Goal: Information Seeking & Learning: Understand process/instructions

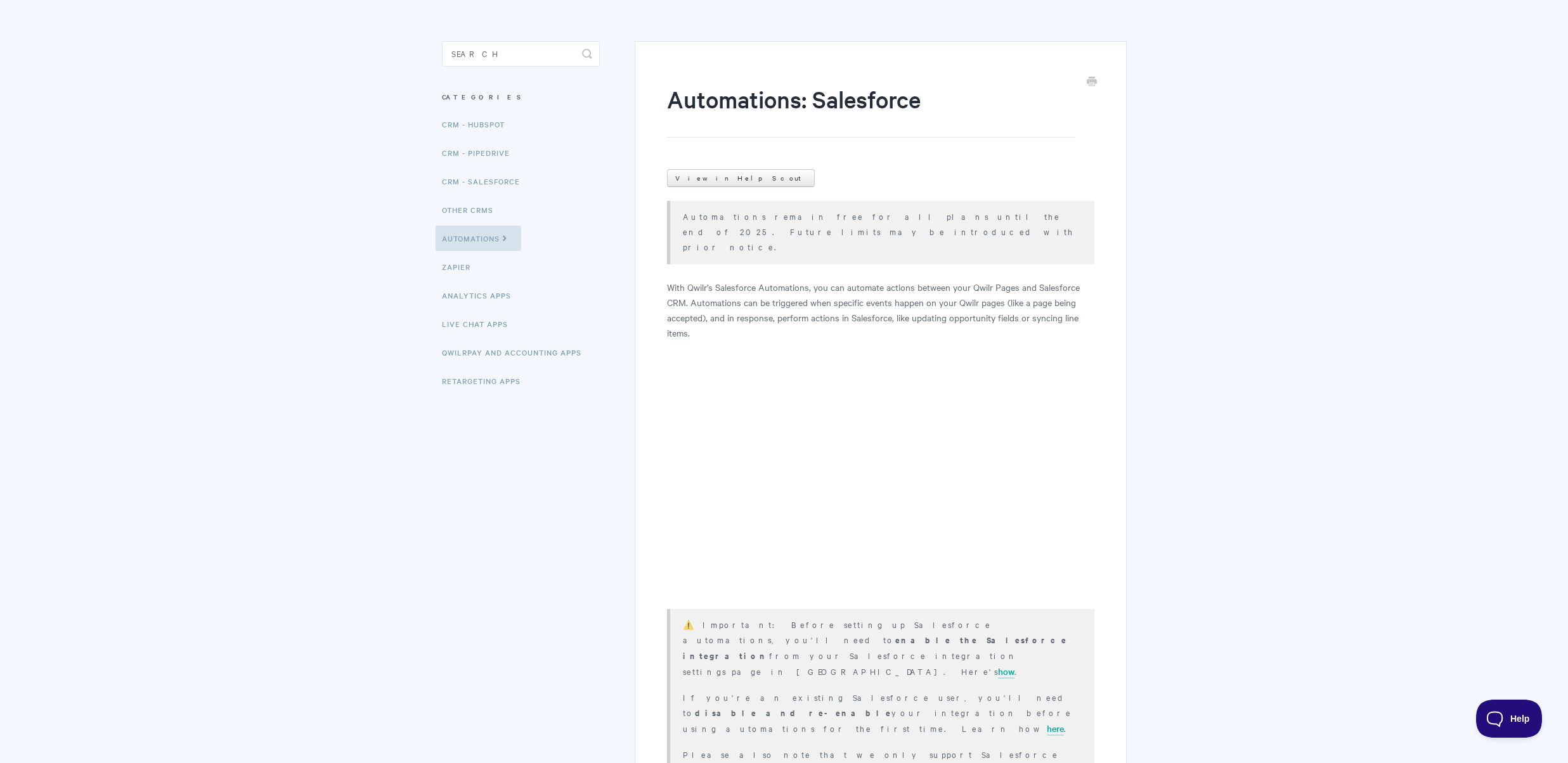
scroll to position [88, 0]
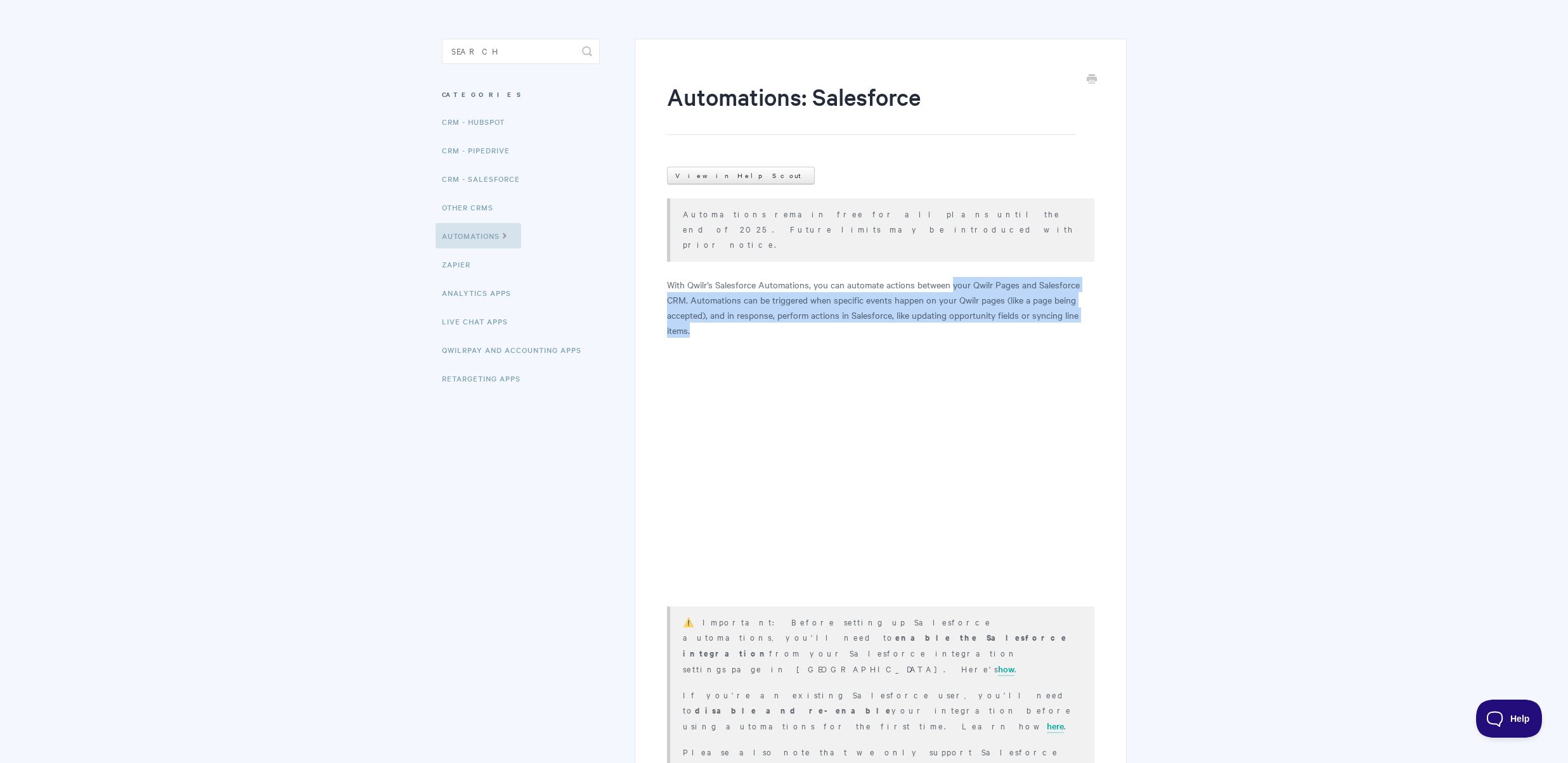
drag, startPoint x: 952, startPoint y: 256, endPoint x: 1074, endPoint y: 302, distance: 130.4
click at [1074, 302] on p "With Qwilr’s Salesforce Automations, you can automate actions between your Qwil…" at bounding box center [880, 307] width 427 height 61
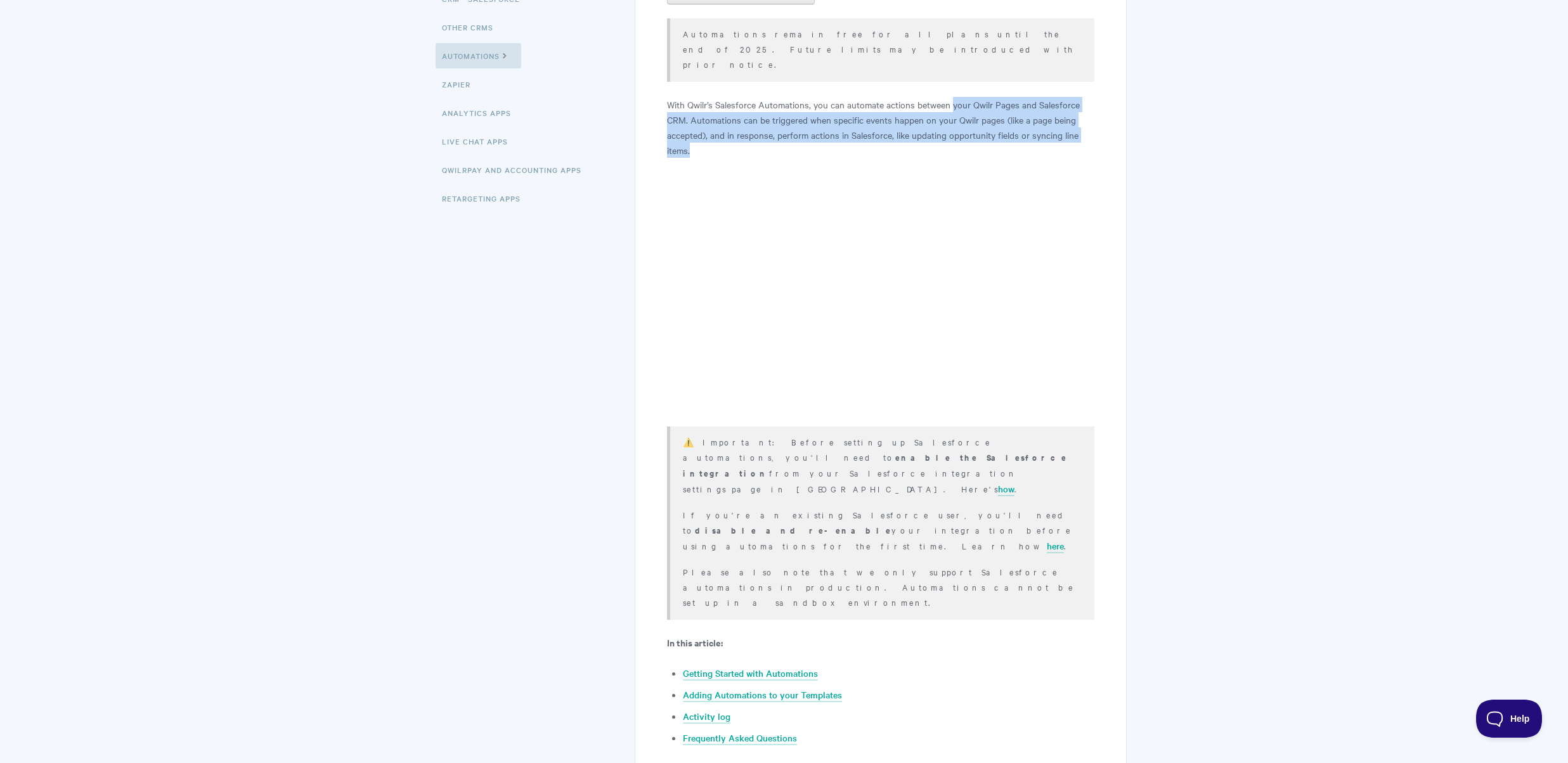
scroll to position [317, 0]
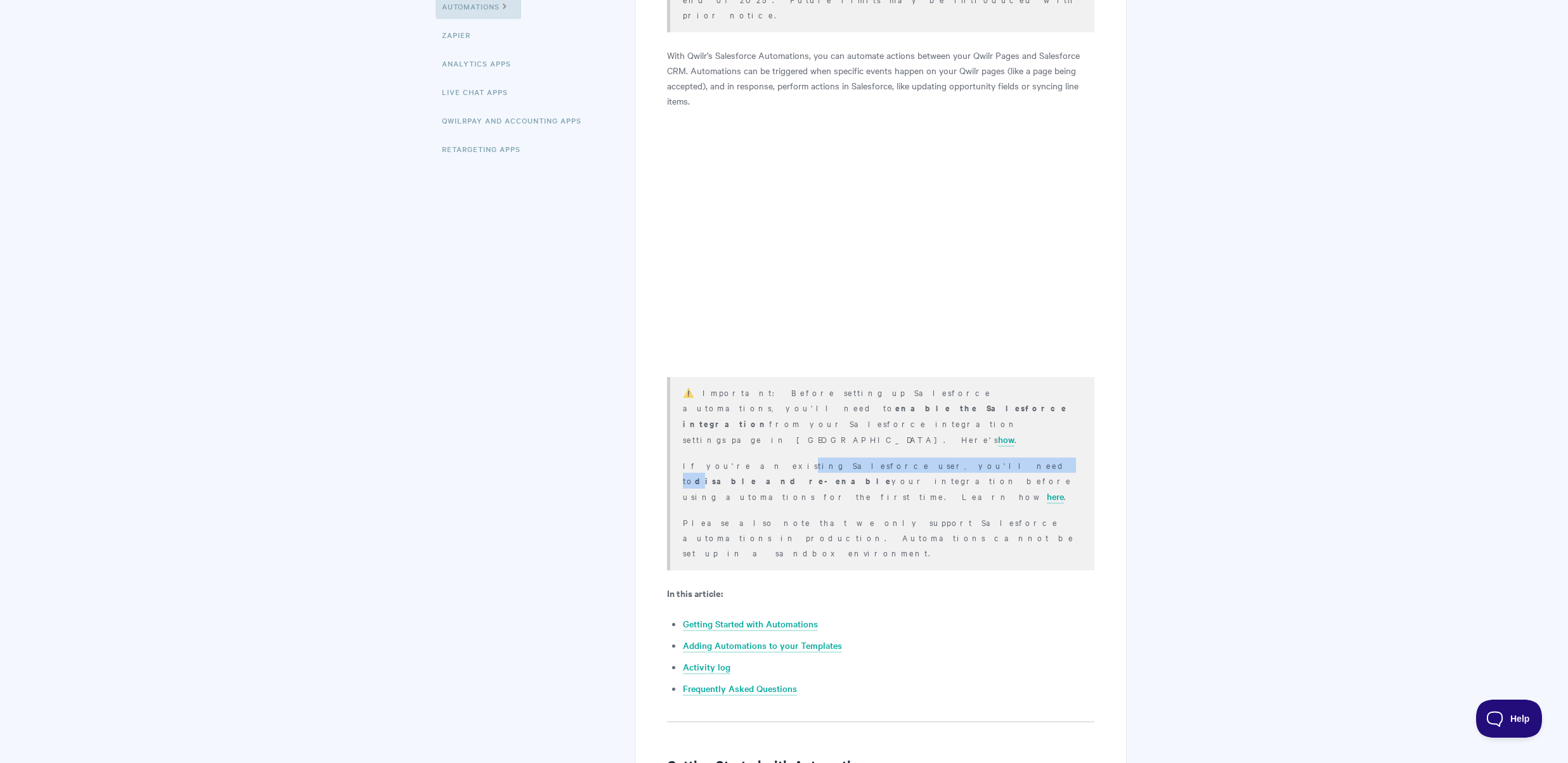
drag, startPoint x: 735, startPoint y: 403, endPoint x: 856, endPoint y: 404, distance: 121.0
click at [856, 458] on p "If you're an existing Salesforce user, you'll need to disable and re-enable you…" at bounding box center [880, 481] width 395 height 46
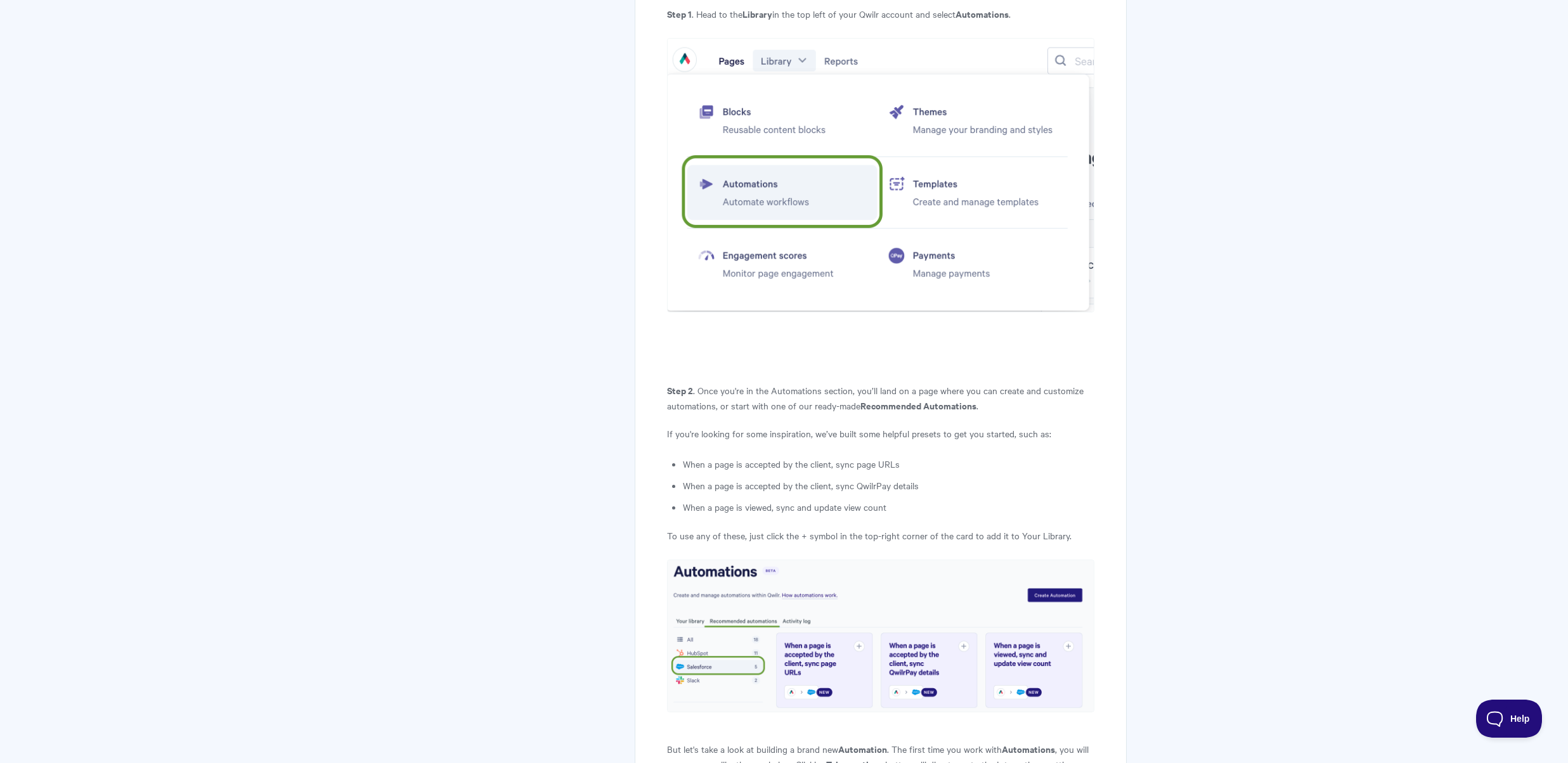
scroll to position [1521, 0]
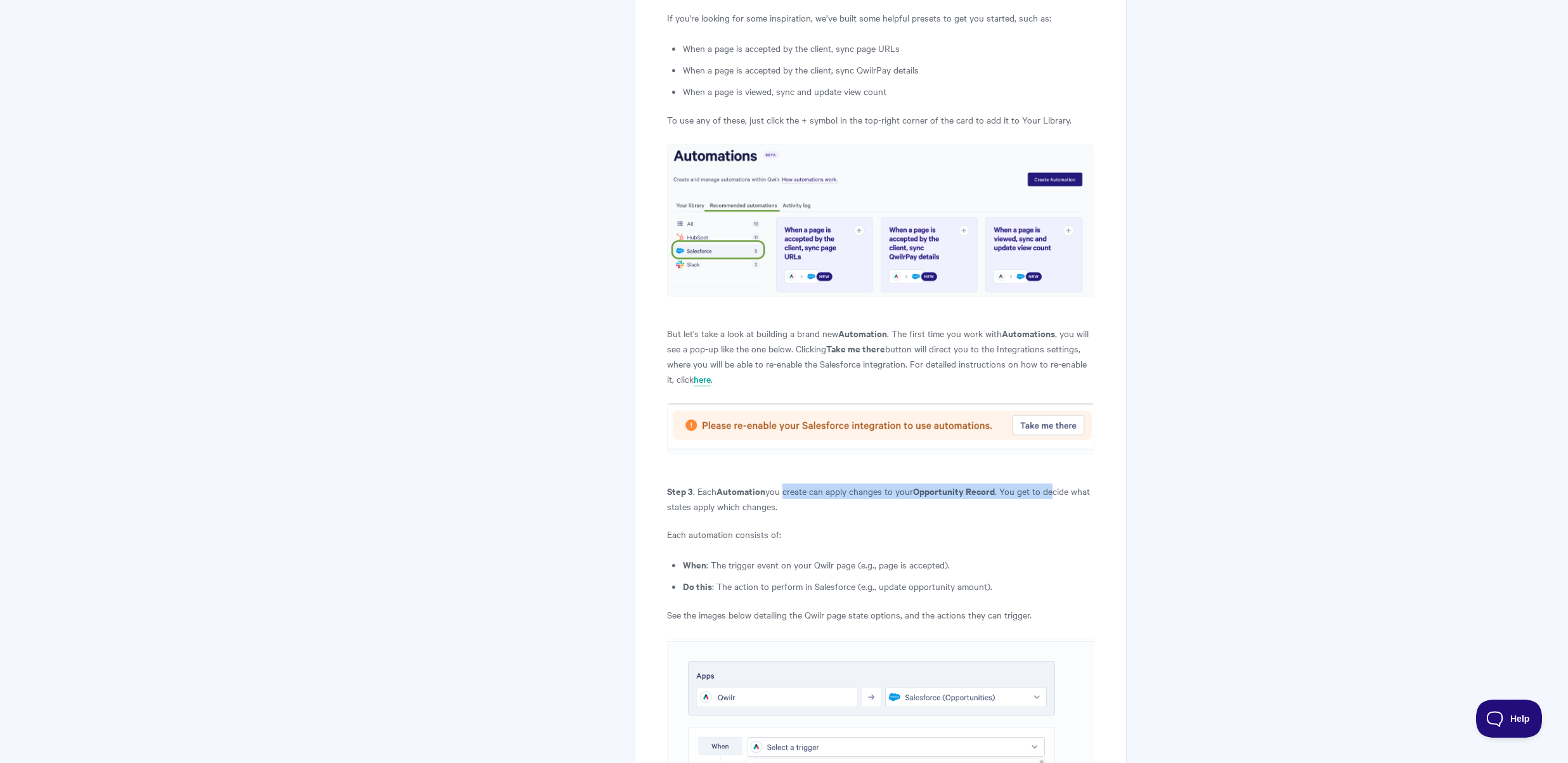
drag, startPoint x: 783, startPoint y: 397, endPoint x: 1054, endPoint y: 405, distance: 271.1
click at [1054, 484] on p "Step 3 . Each Automation you create can apply changes to your Opportunity Recor…" at bounding box center [880, 498] width 427 height 31
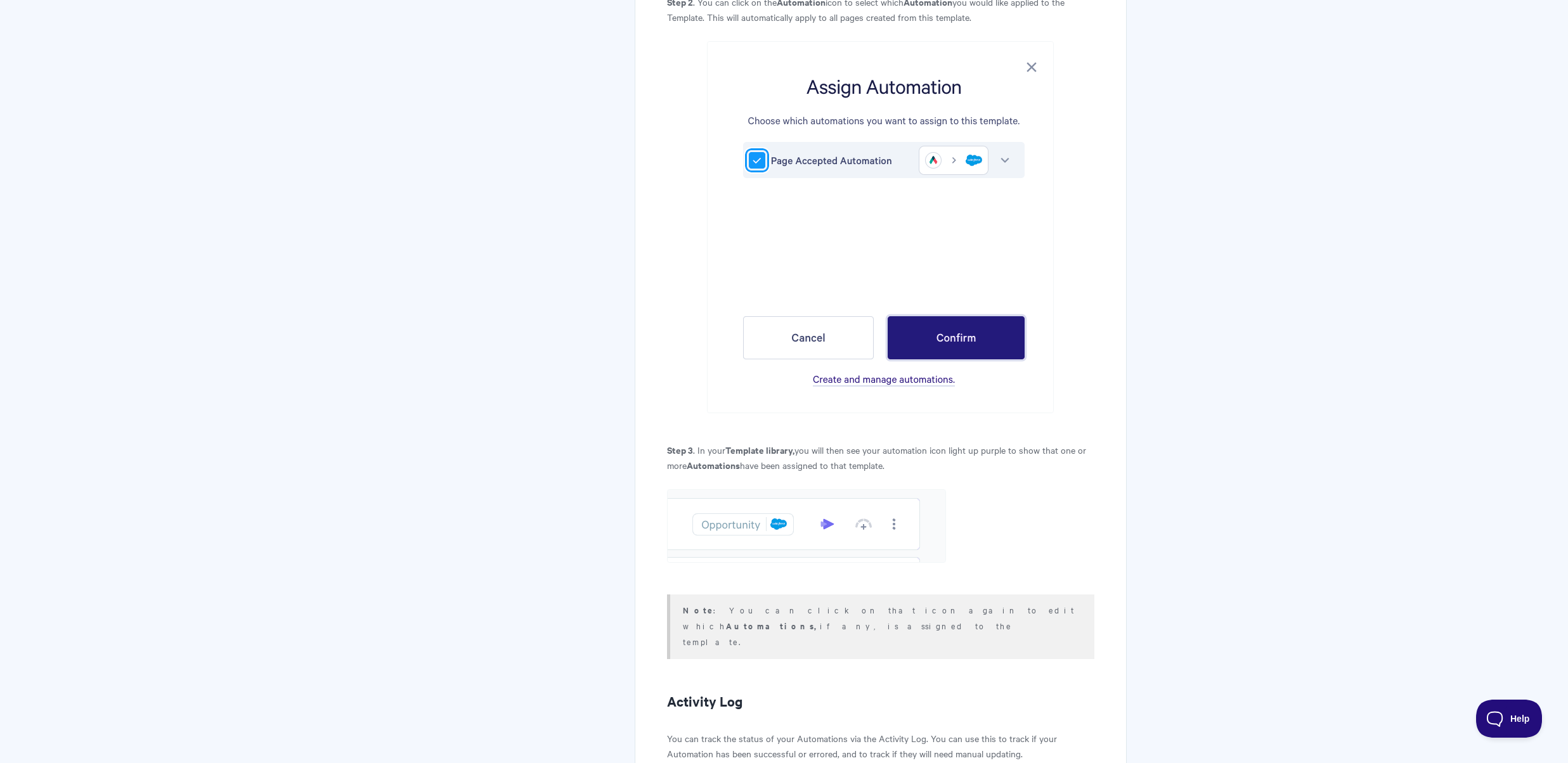
scroll to position [4533, 0]
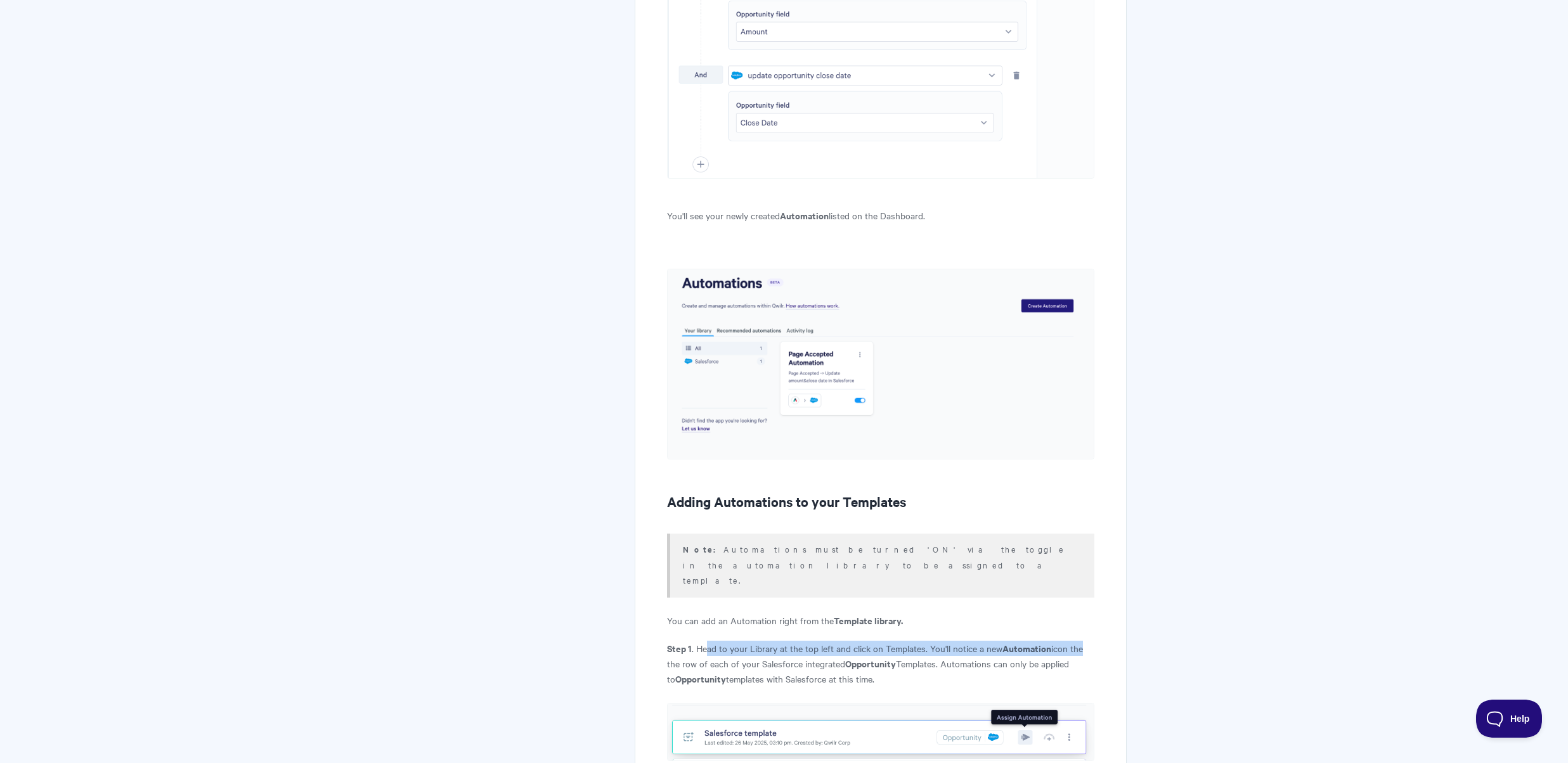
drag, startPoint x: 705, startPoint y: 524, endPoint x: 1086, endPoint y: 524, distance: 381.0
click at [1086, 641] on p "Step 1 . Head to your Library at the top left and click on Templates. You'll no…" at bounding box center [880, 663] width 427 height 46
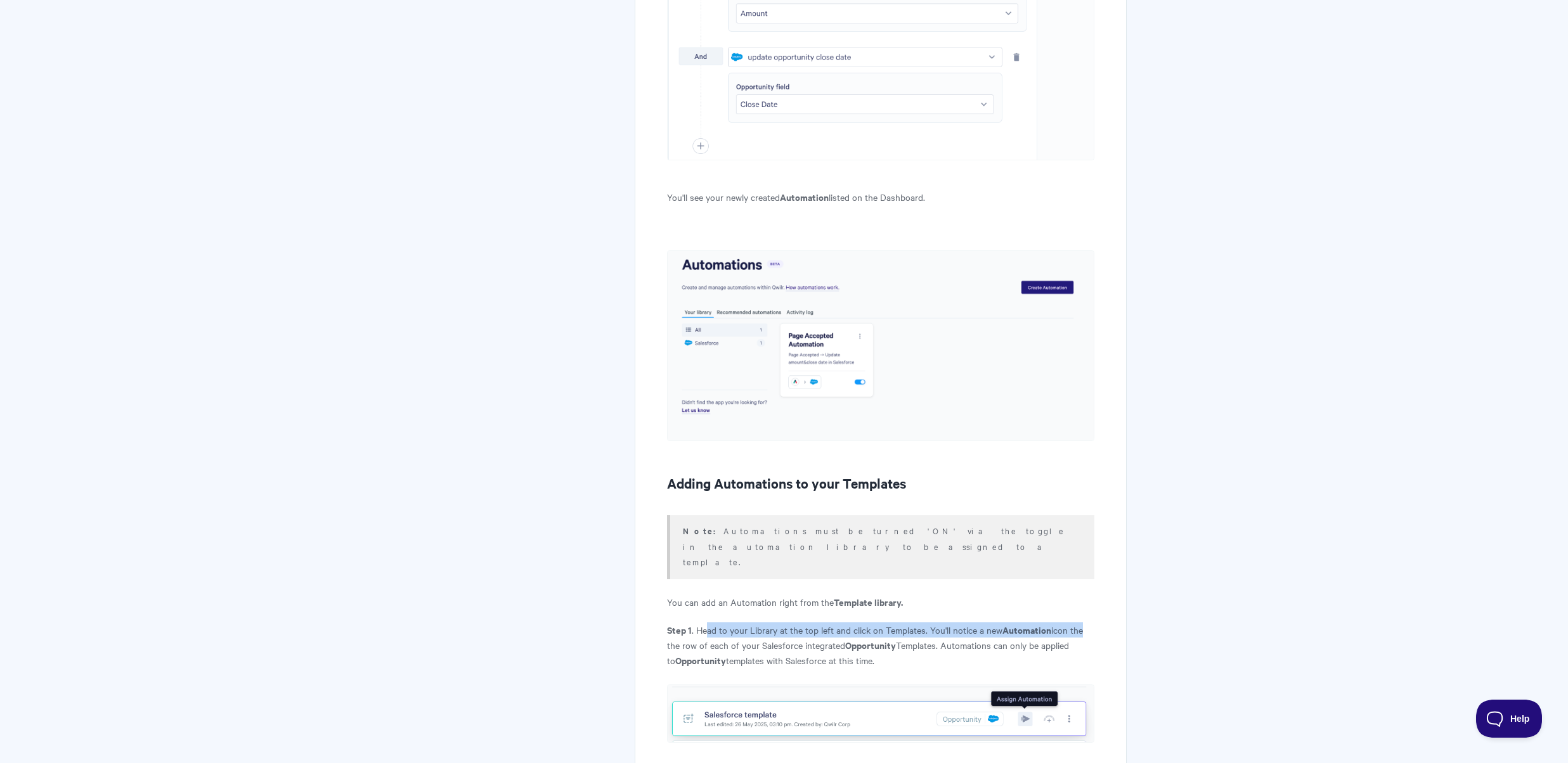
scroll to position [4619, 0]
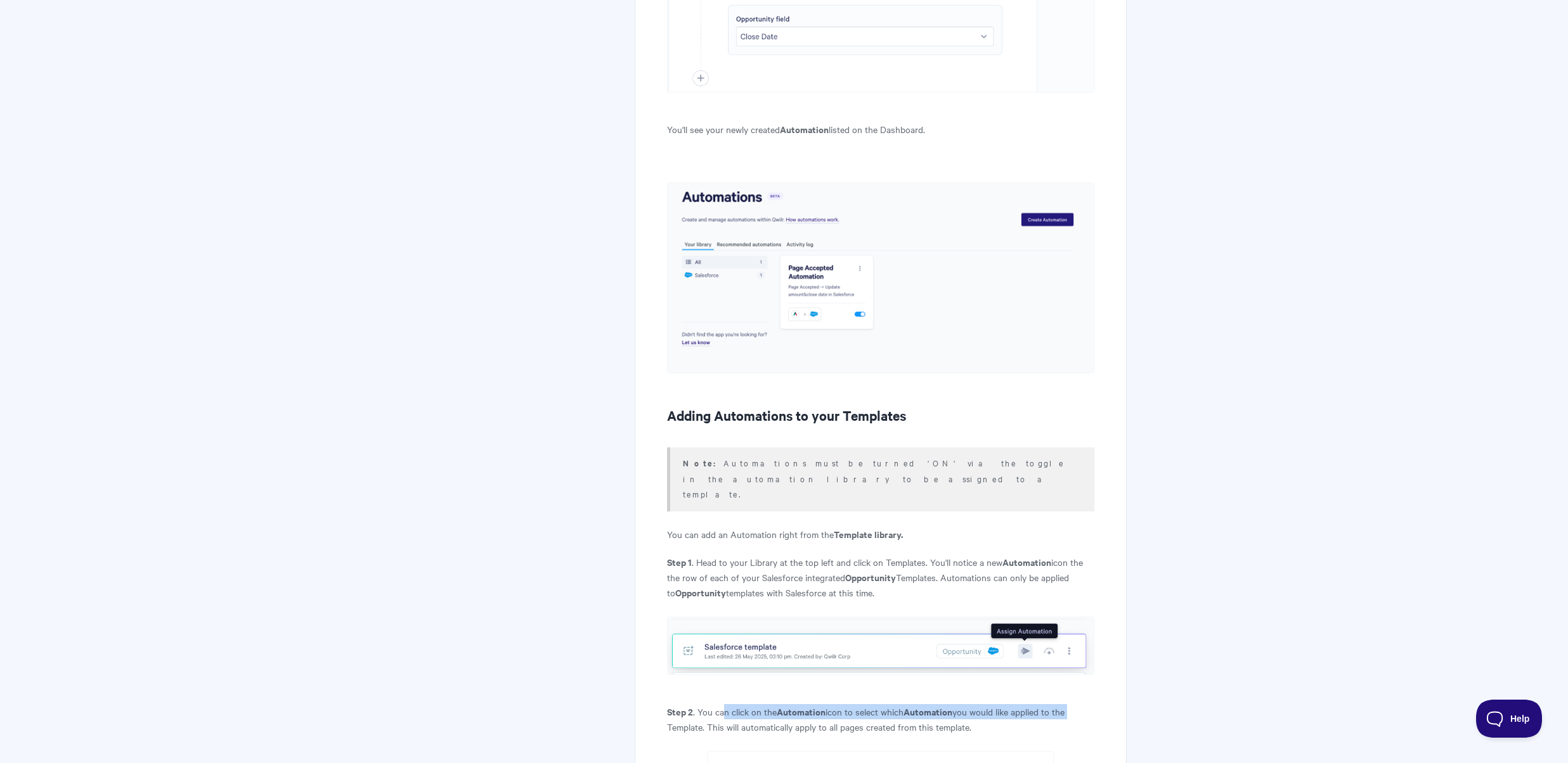
drag, startPoint x: 722, startPoint y: 589, endPoint x: 1070, endPoint y: 587, distance: 348.0
click at [1070, 704] on p "Step 2 . You can click on the Automation icon to select which Automation you wo…" at bounding box center [880, 719] width 427 height 31
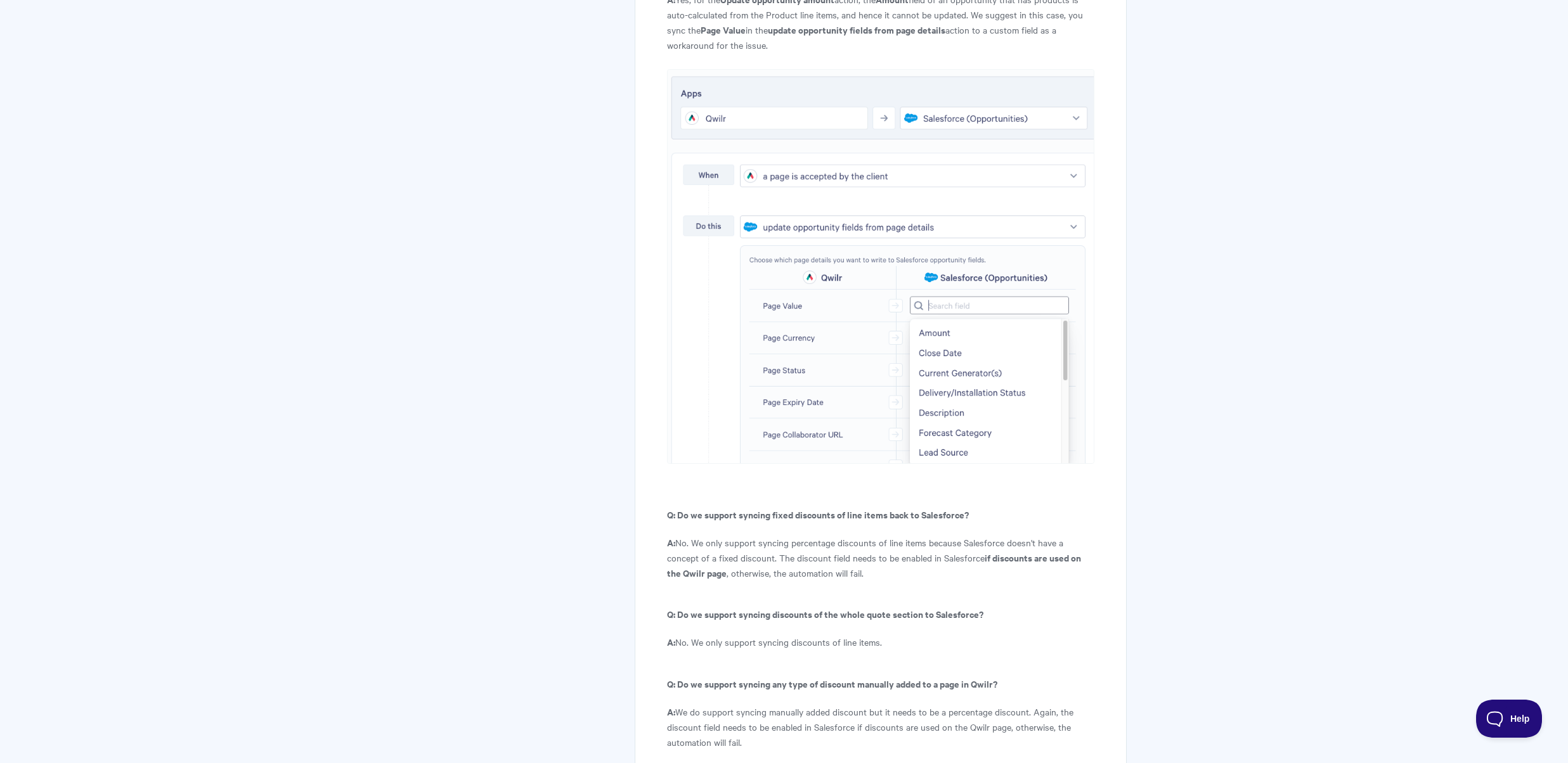
scroll to position [6359, 0]
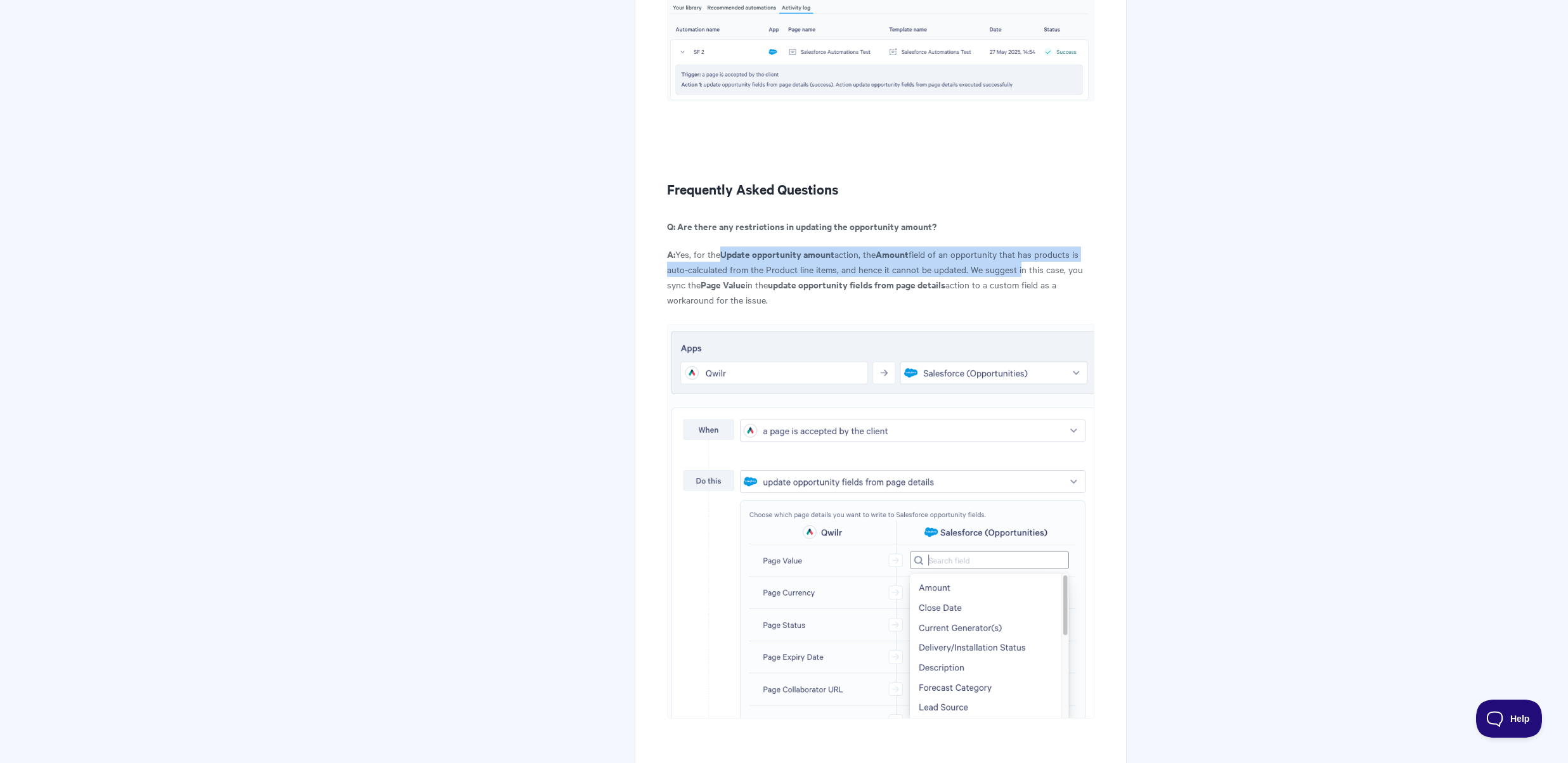
drag, startPoint x: 723, startPoint y: 99, endPoint x: 1018, endPoint y: 116, distance: 295.5
click at [1018, 247] on p "A: Yes, for the Update opportunity amount action, the Amount field of an opport…" at bounding box center [880, 277] width 427 height 61
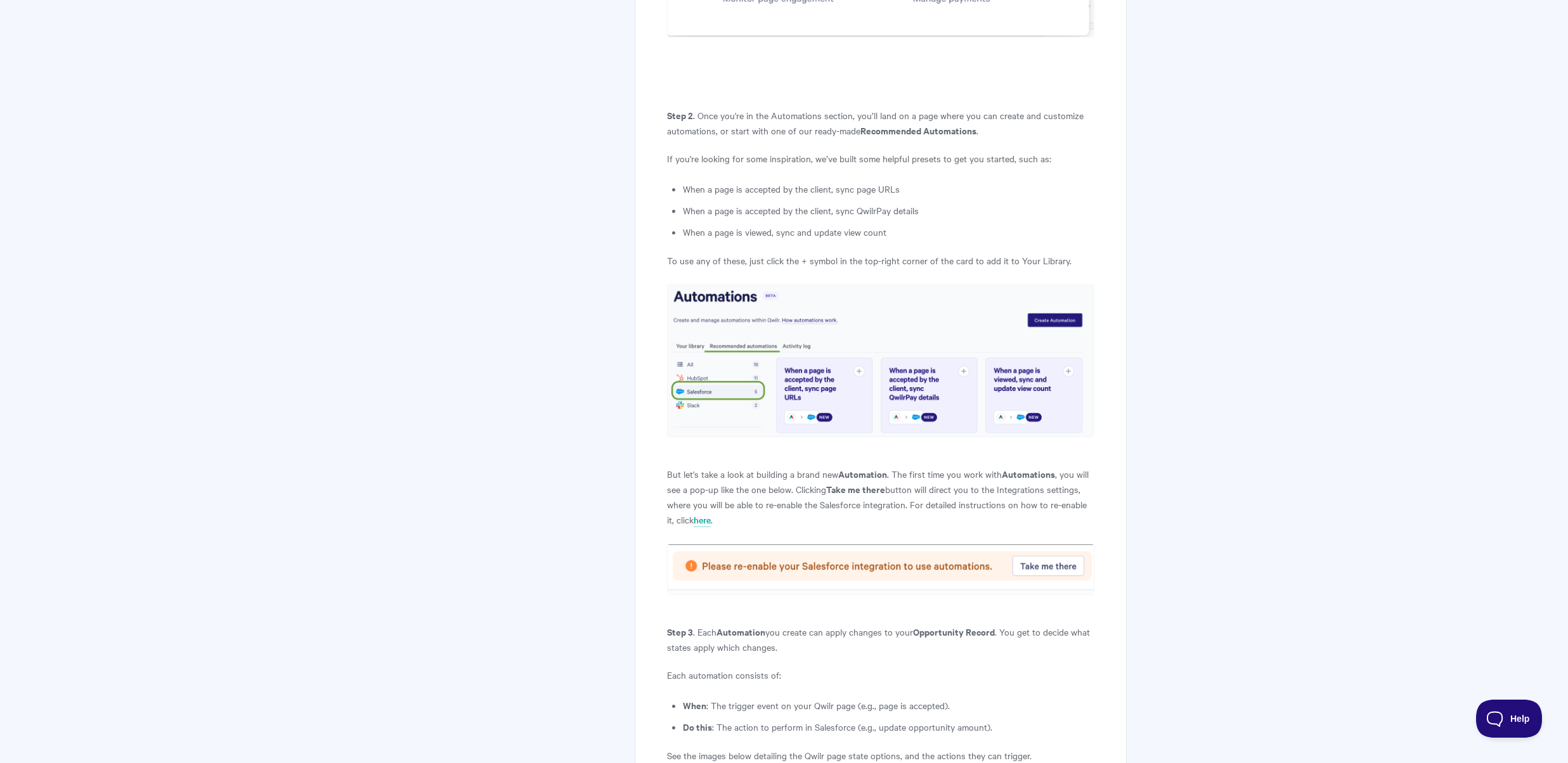
scroll to position [1646, 0]
